Goal: Information Seeking & Learning: Learn about a topic

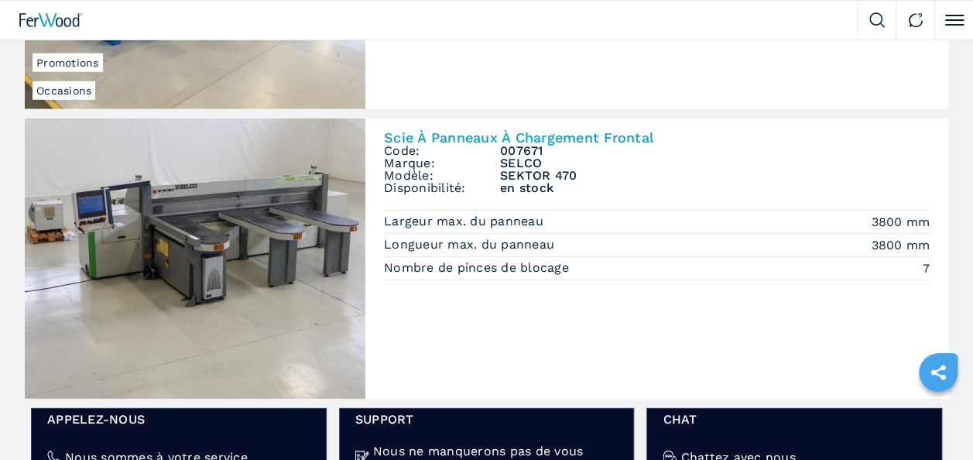
scroll to position [2245, 0]
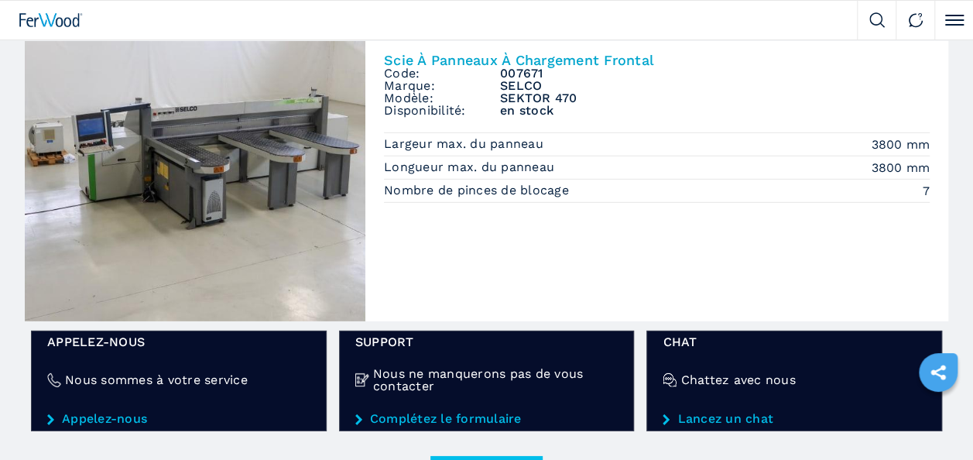
click at [100, 211] on img at bounding box center [195, 181] width 341 height 280
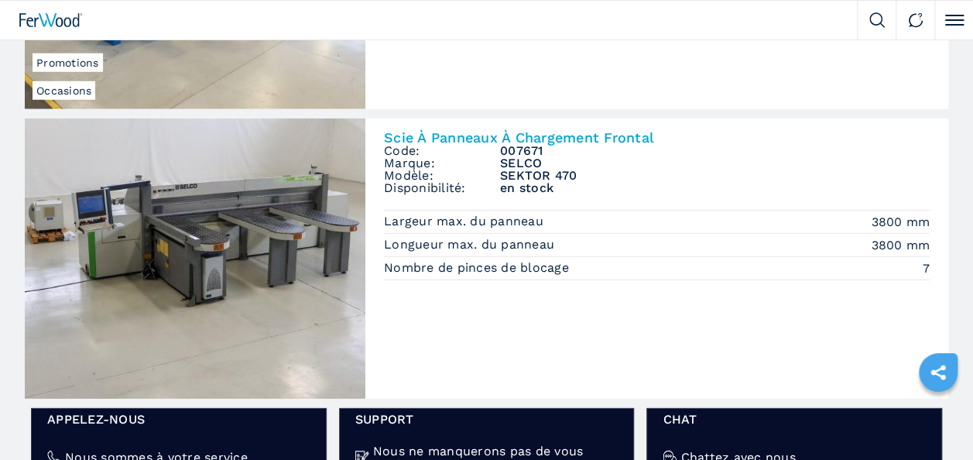
click at [164, 241] on img at bounding box center [195, 258] width 341 height 280
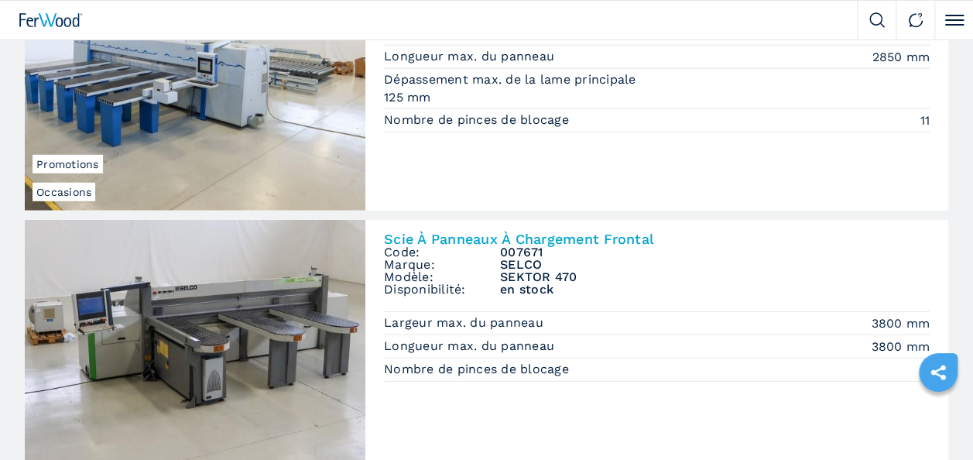
scroll to position [2090, 0]
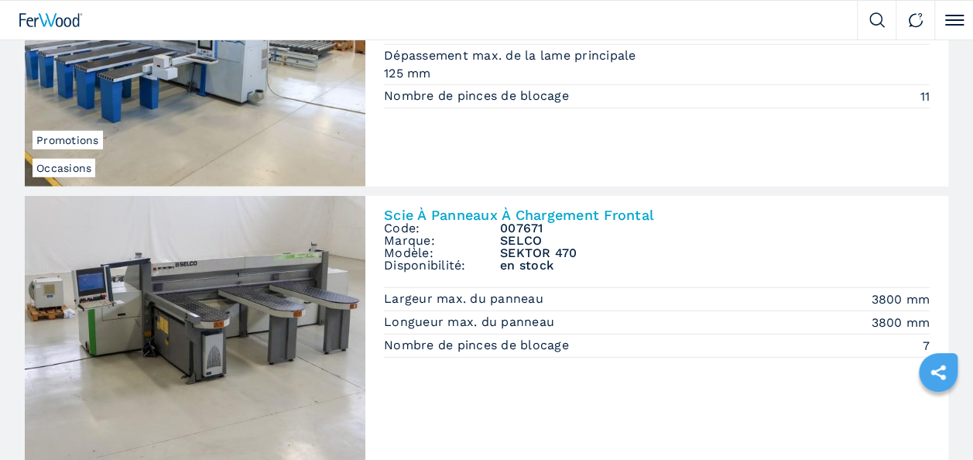
click at [215, 259] on img at bounding box center [195, 336] width 341 height 280
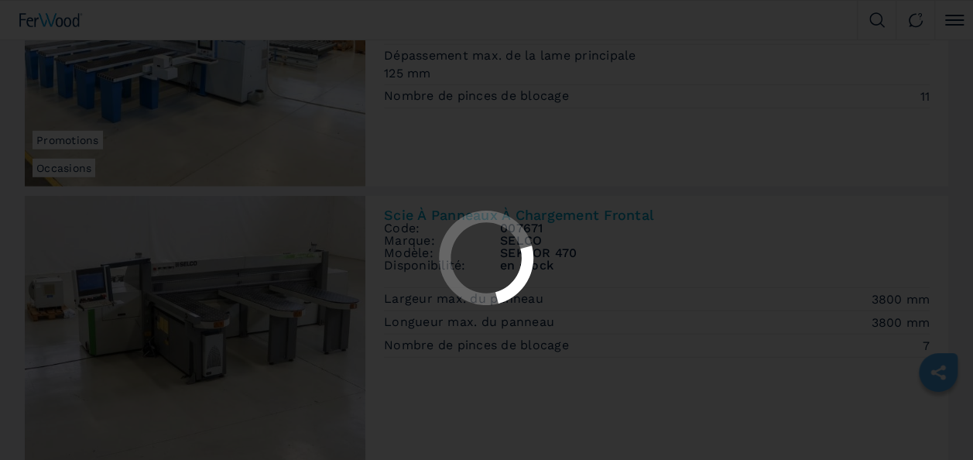
scroll to position [0, 0]
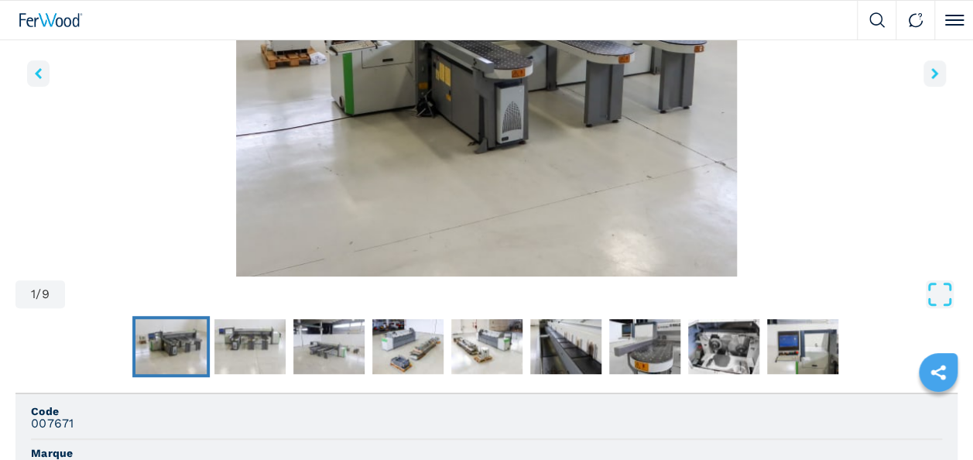
scroll to position [232, 0]
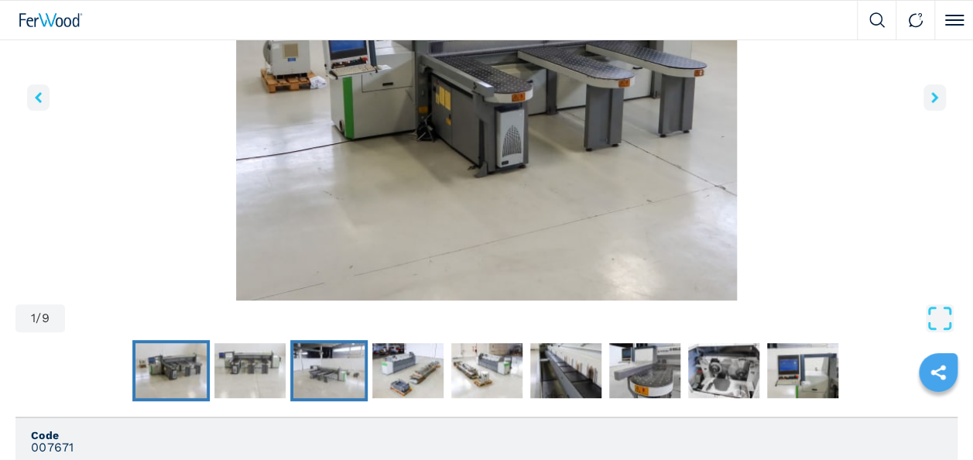
click at [347, 353] on img "Go to Slide 3" at bounding box center [328, 371] width 71 height 56
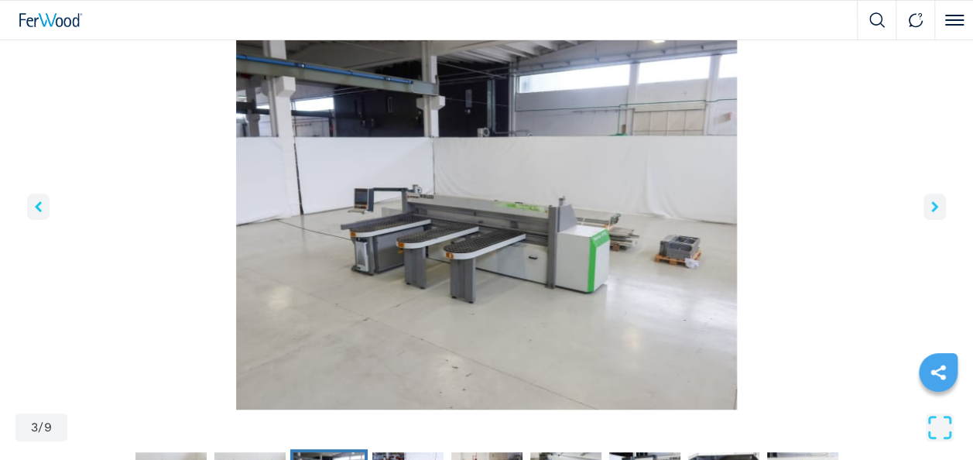
scroll to position [155, 0]
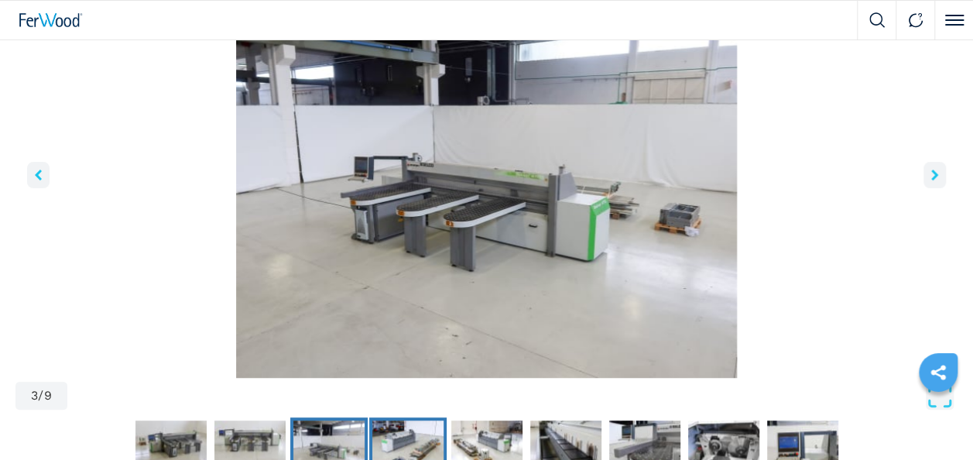
click at [413, 434] on img "Go to Slide 4" at bounding box center [407, 448] width 71 height 56
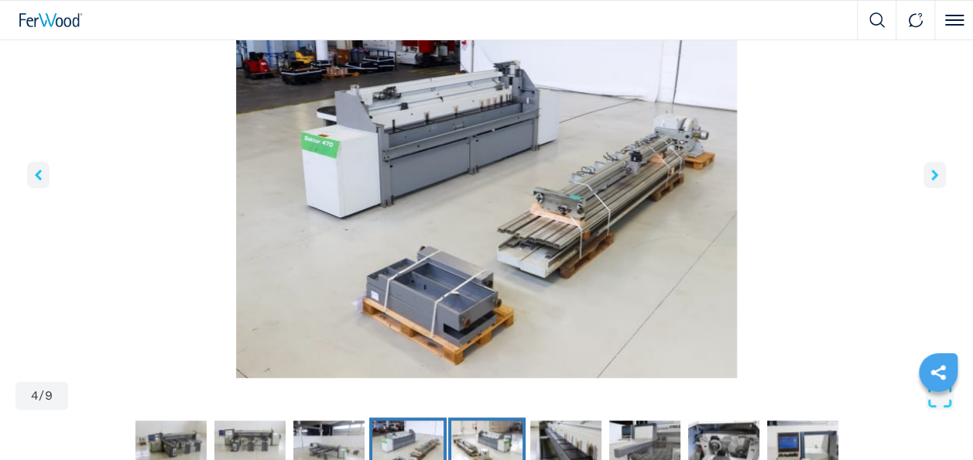
click at [462, 446] on img "Go to Slide 5" at bounding box center [486, 448] width 71 height 56
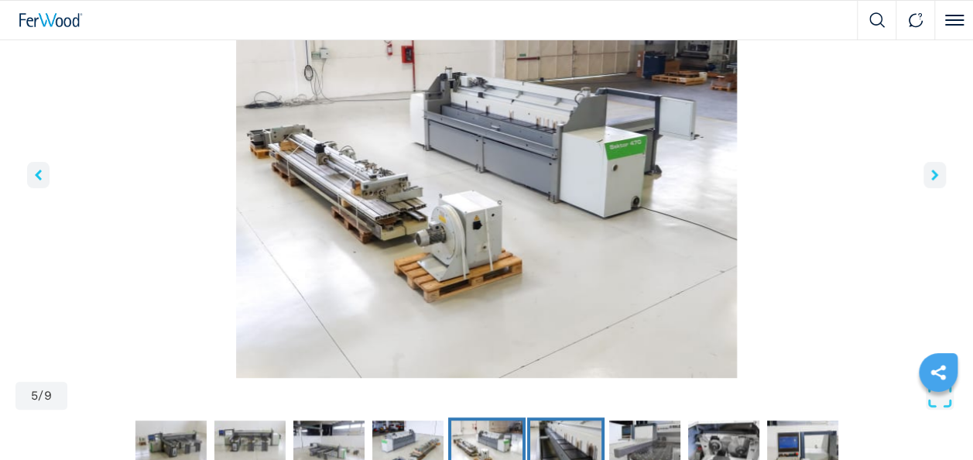
click at [548, 442] on img "Go to Slide 6" at bounding box center [565, 448] width 71 height 56
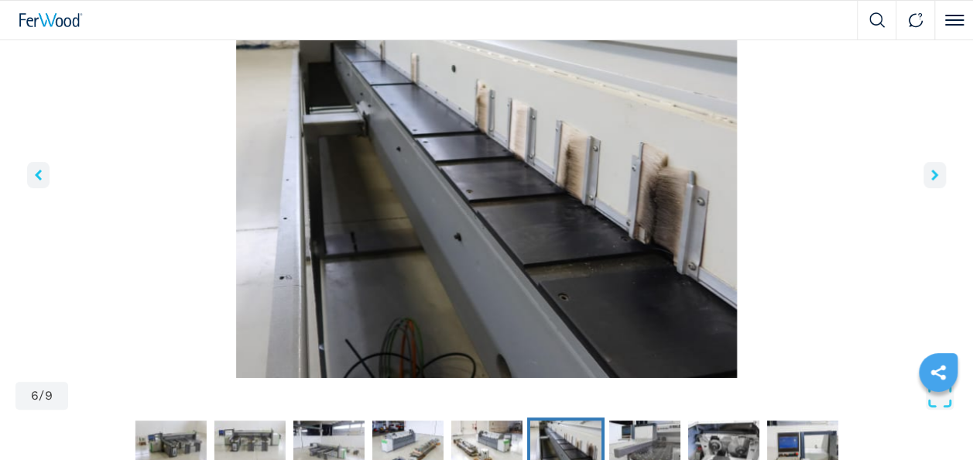
click at [601, 434] on img "Go to Slide 6" at bounding box center [565, 448] width 71 height 56
click at [651, 436] on img "Go to Slide 7" at bounding box center [643, 448] width 71 height 56
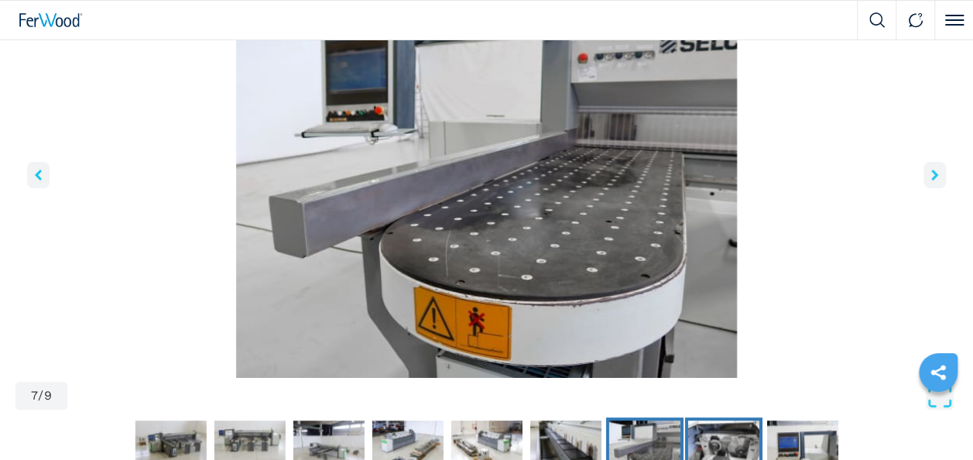
click at [720, 438] on img "Go to Slide 8" at bounding box center [722, 448] width 71 height 56
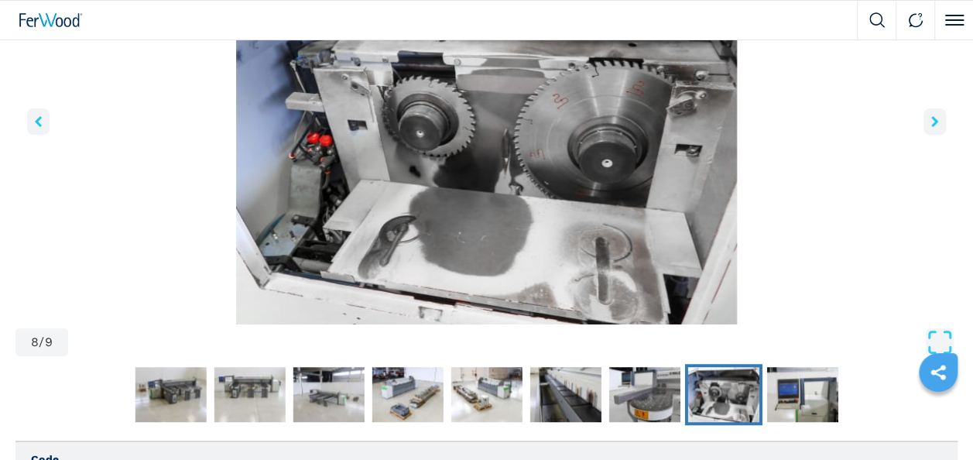
scroll to position [232, 0]
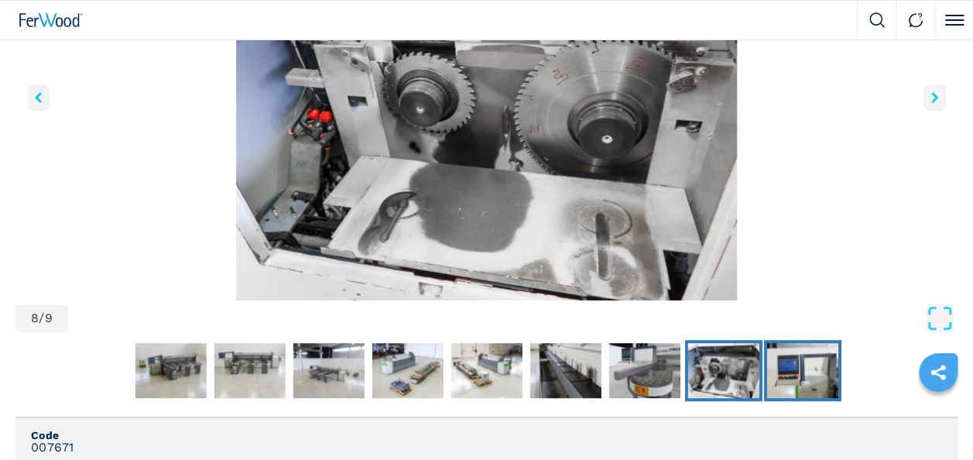
click at [793, 375] on img "Go to Slide 9" at bounding box center [801, 371] width 71 height 56
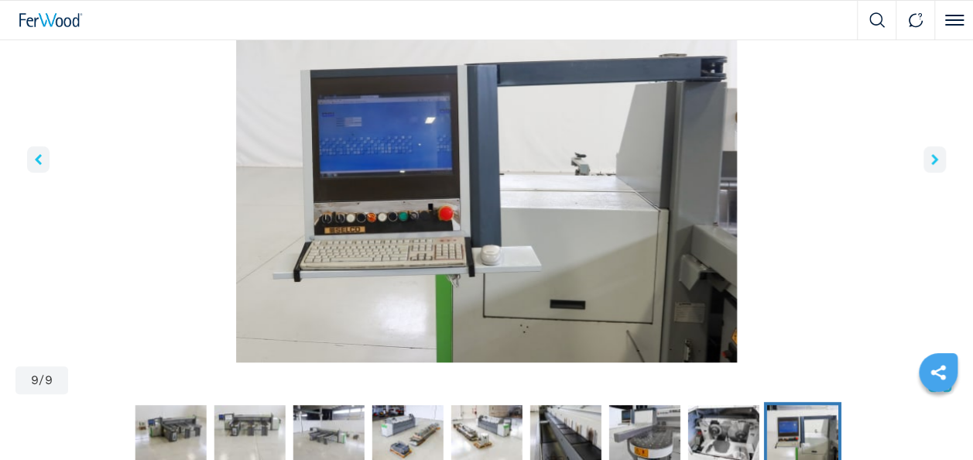
scroll to position [77, 0]
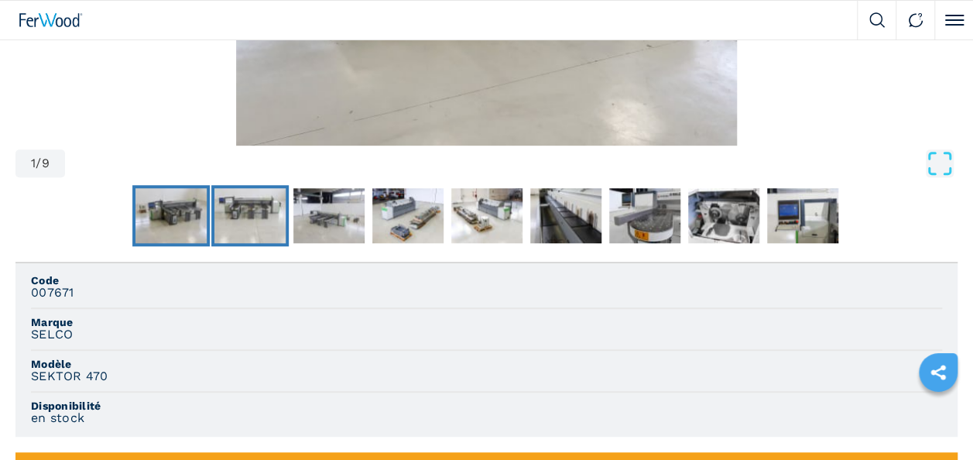
click at [248, 226] on img "Go to Slide 2" at bounding box center [249, 216] width 71 height 56
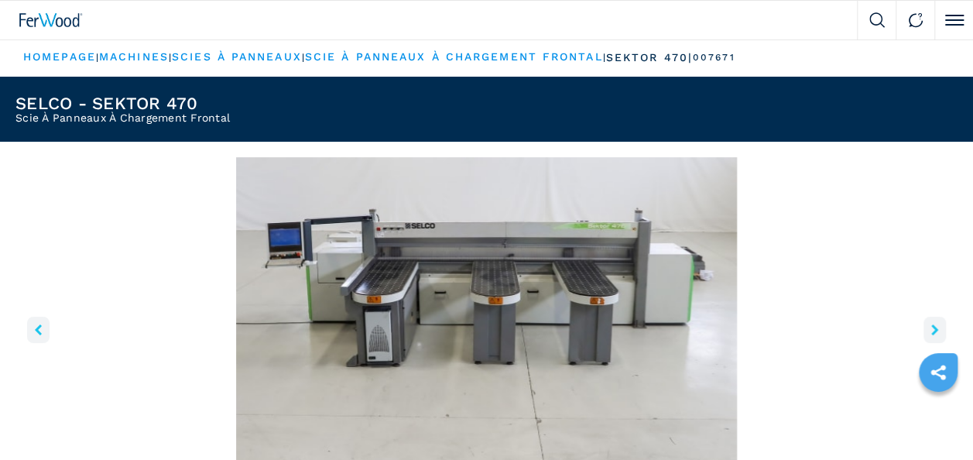
scroll to position [77, 0]
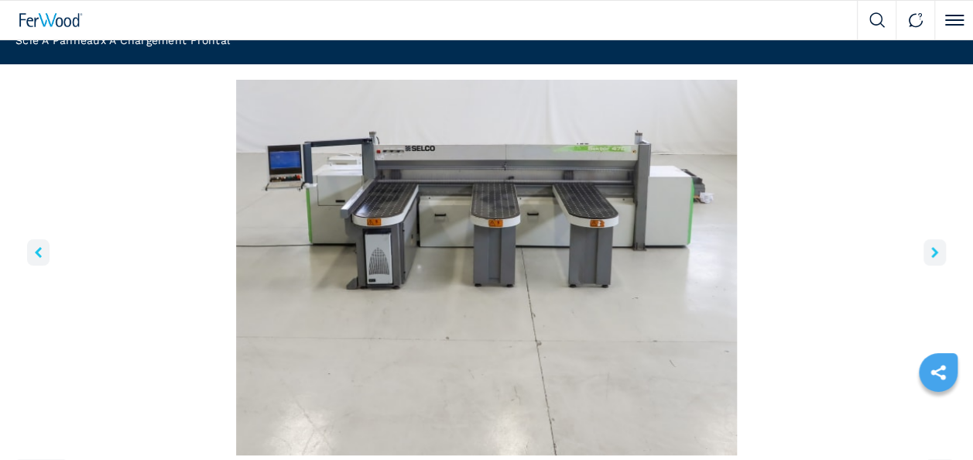
click at [924, 256] on button "right-button" at bounding box center [935, 252] width 22 height 26
